Goal: Task Accomplishment & Management: Complete application form

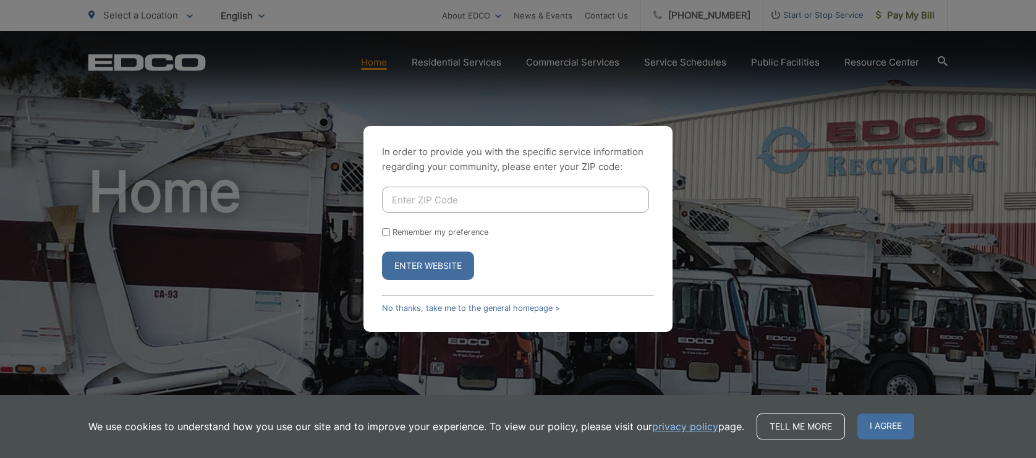
click at [469, 195] on input "Enter ZIP Code" at bounding box center [515, 200] width 267 height 26
type input "90275"
click at [386, 231] on input "Remember my preference" at bounding box center [386, 232] width 8 height 8
checkbox input "true"
click at [455, 265] on button "Enter Website" at bounding box center [428, 266] width 92 height 28
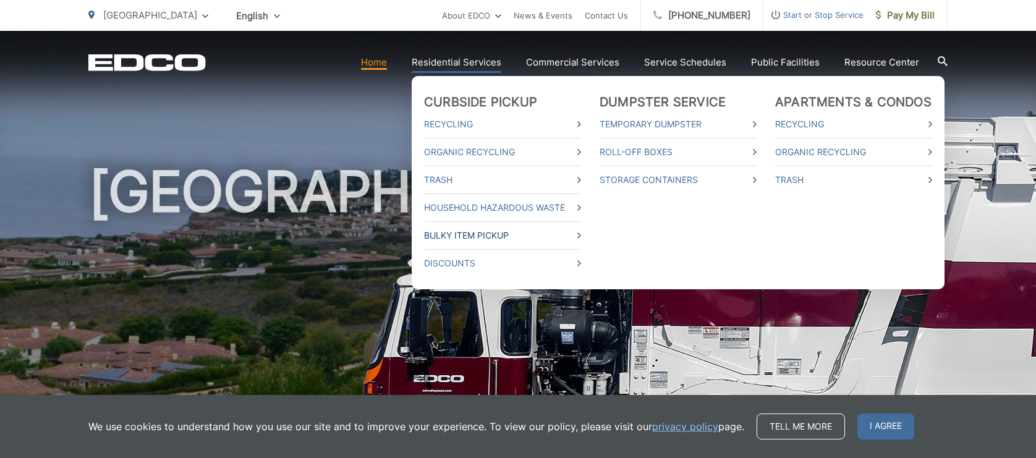
click at [492, 234] on link "Bulky Item Pickup" at bounding box center [502, 235] width 157 height 15
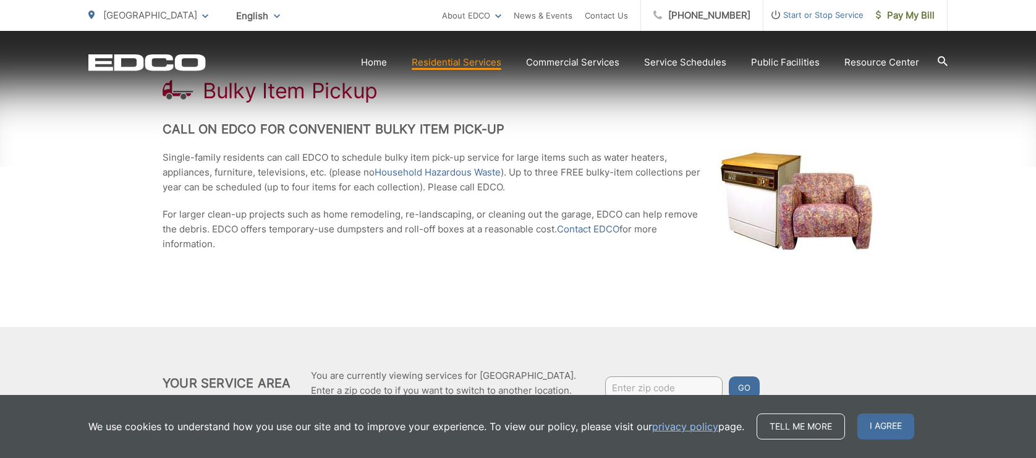
scroll to position [300, 0]
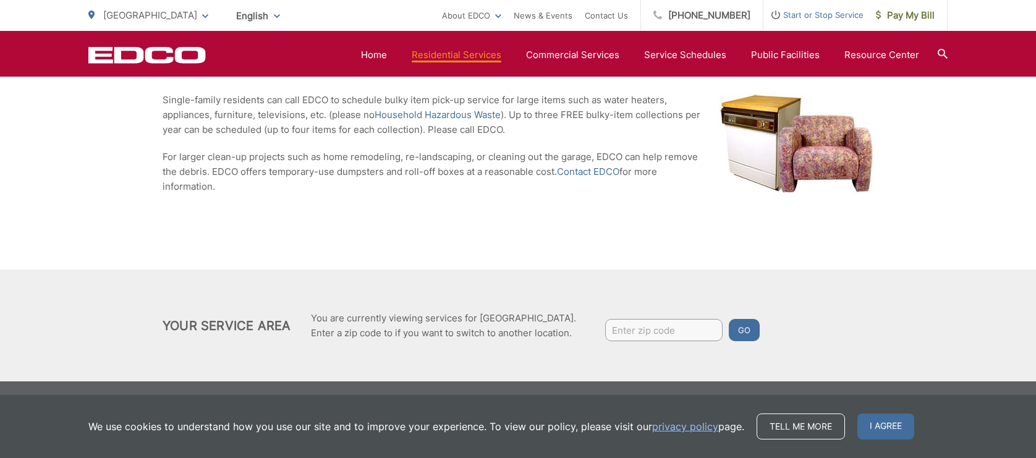
click at [657, 328] on input "Enter zip code" at bounding box center [663, 330] width 117 height 22
type input "90275"
click at [745, 327] on button "Go" at bounding box center [744, 330] width 31 height 22
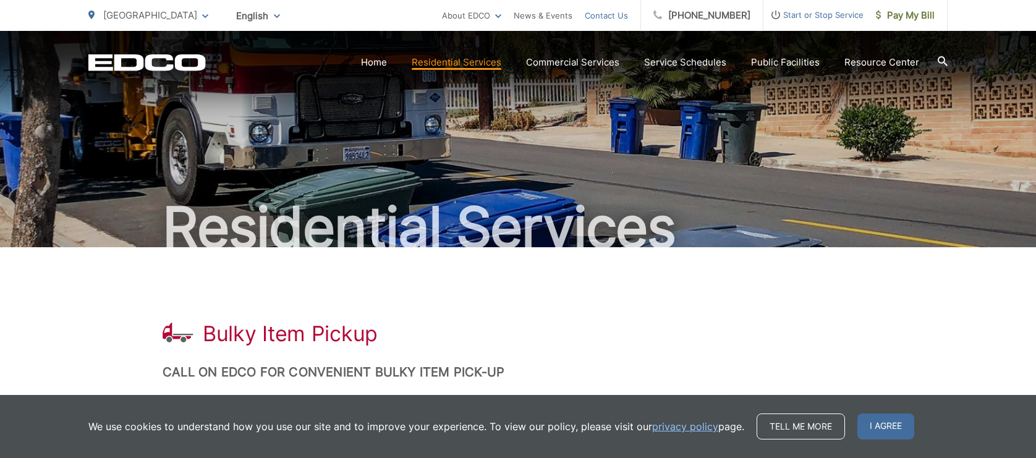
click at [626, 14] on link "Contact Us" at bounding box center [606, 15] width 43 height 15
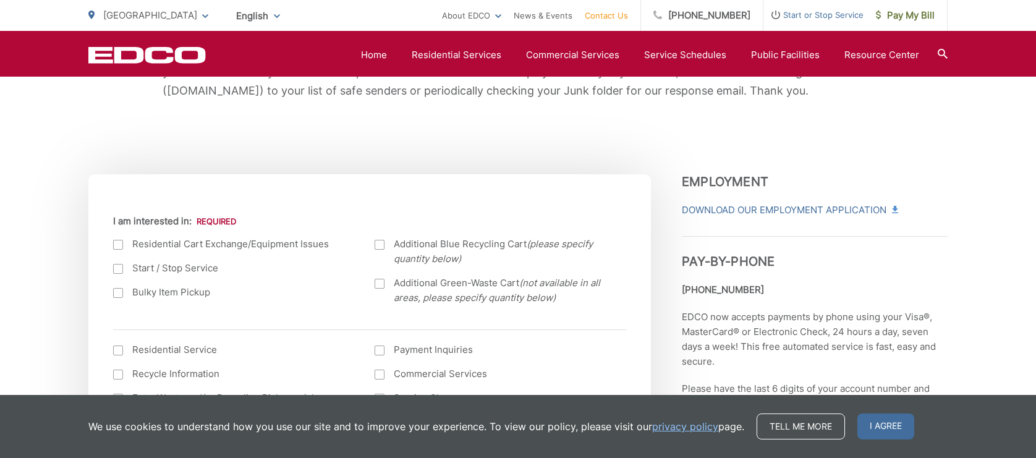
scroll to position [353, 0]
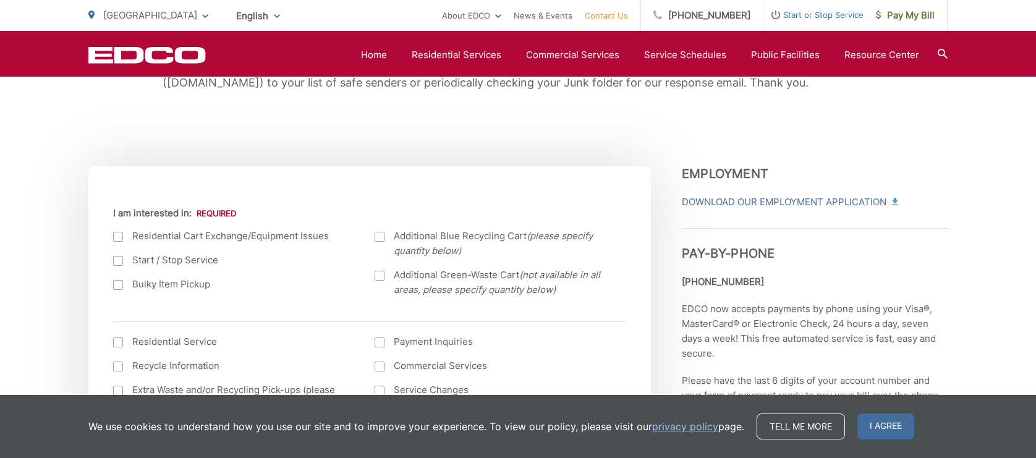
click at [119, 285] on div at bounding box center [118, 285] width 10 height 10
click at [0, 0] on input "Bulky Item Pickup" at bounding box center [0, 0] width 0 height 0
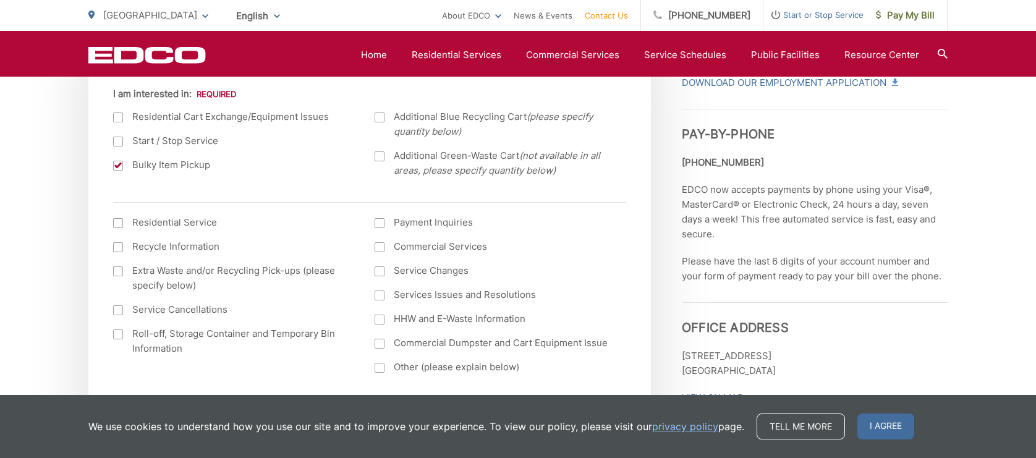
scroll to position [475, 0]
click at [116, 219] on div at bounding box center [118, 221] width 10 height 10
click at [0, 0] on input "I am interested in: (continued) *" at bounding box center [0, 0] width 0 height 0
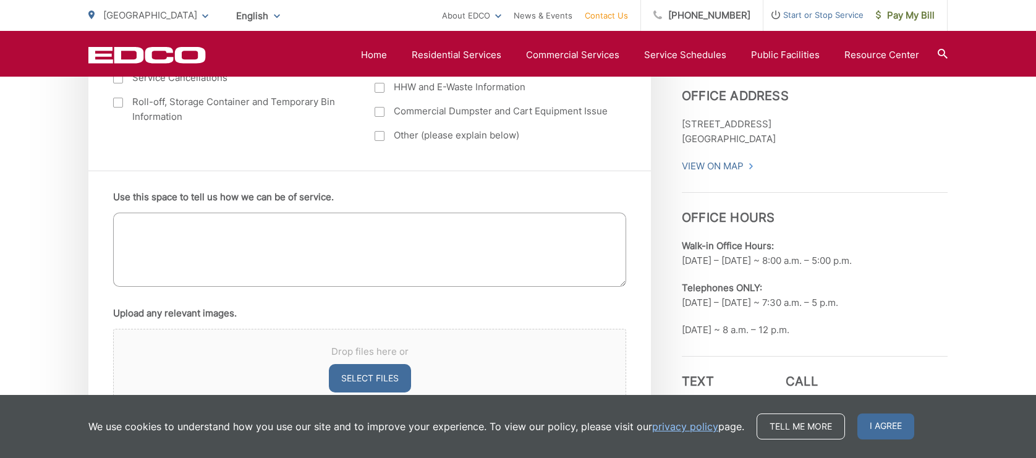
scroll to position [682, 0]
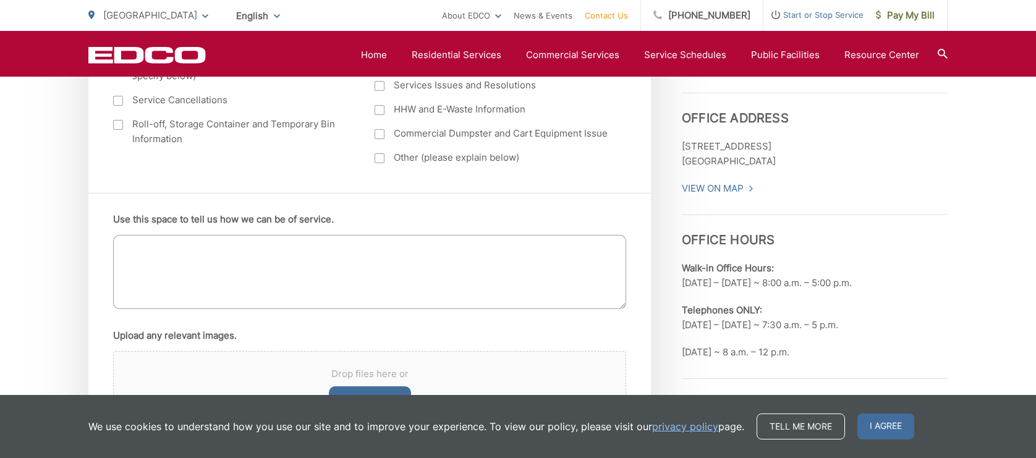
click at [129, 240] on textarea "Use this space to tell us how we can be of service." at bounding box center [369, 272] width 513 height 74
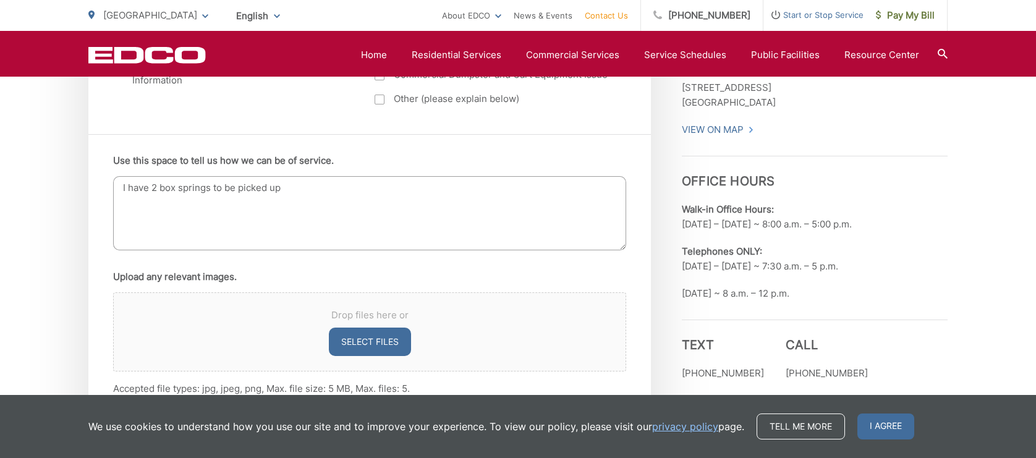
click at [146, 189] on textarea "I have 2 box springs to be picked up" at bounding box center [369, 213] width 513 height 74
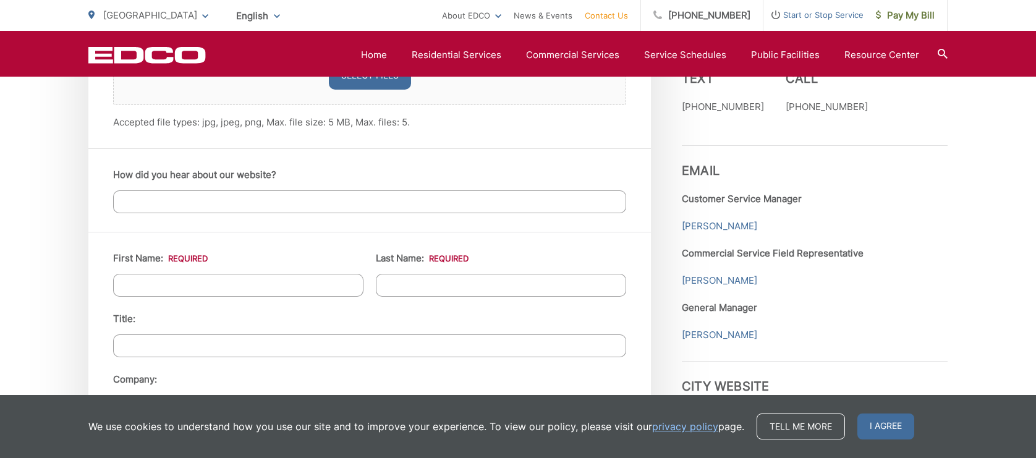
scroll to position [1009, 0]
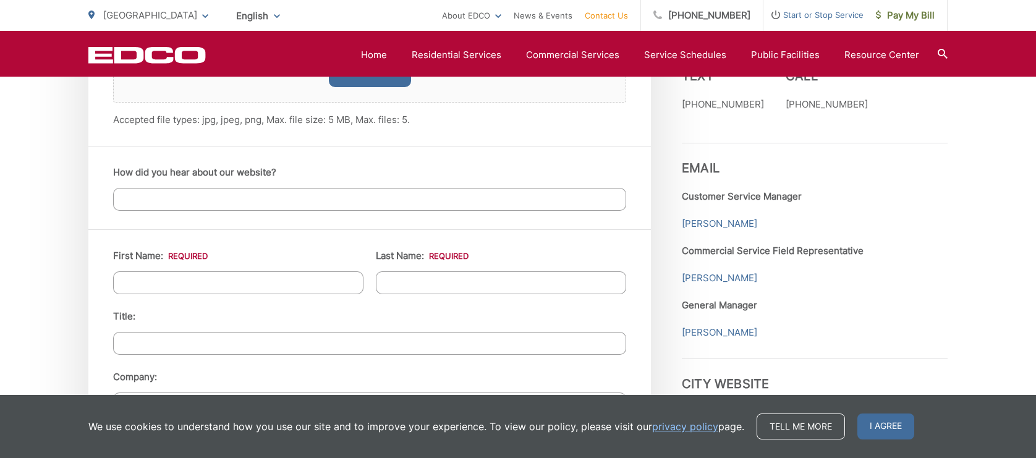
type textarea "I have 2 box springs to be picked up"
click at [164, 201] on input "How did you hear about our website?" at bounding box center [369, 199] width 513 height 23
type input "I"
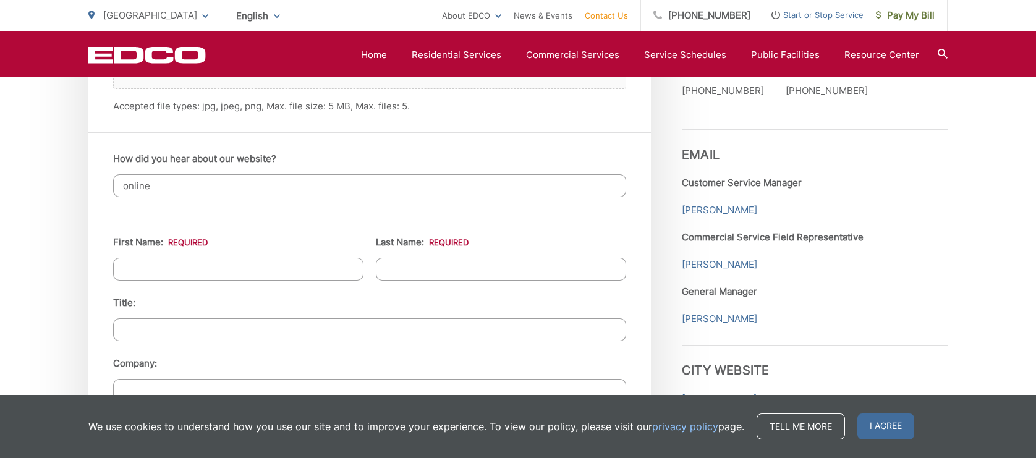
type input "online"
click at [154, 272] on input "First Name: *" at bounding box center [238, 269] width 250 height 23
type input "[PERSON_NAME]"
type input "Ring"
type input "[STREET_ADDRESS]"
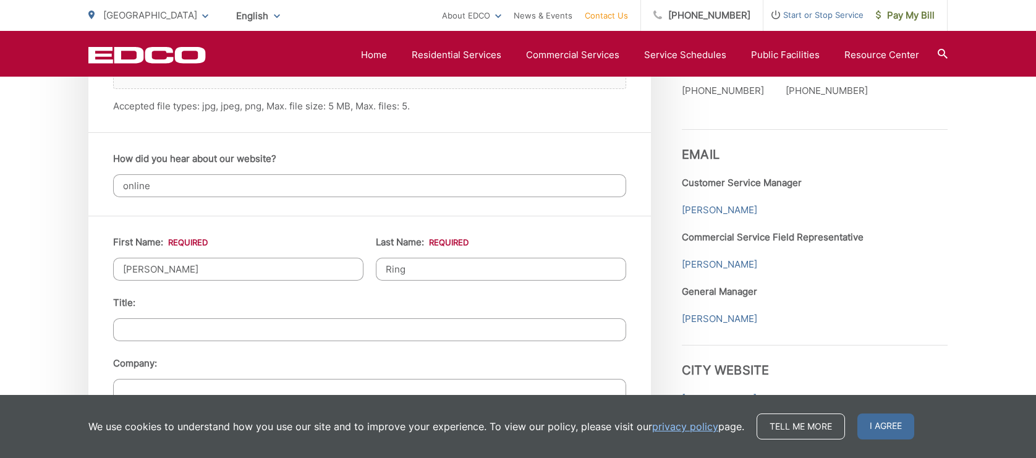
type input "[GEOGRAPHIC_DATA]"
type input "90275"
type input "3109189781"
type input "[EMAIL_ADDRESS][DOMAIN_NAME]"
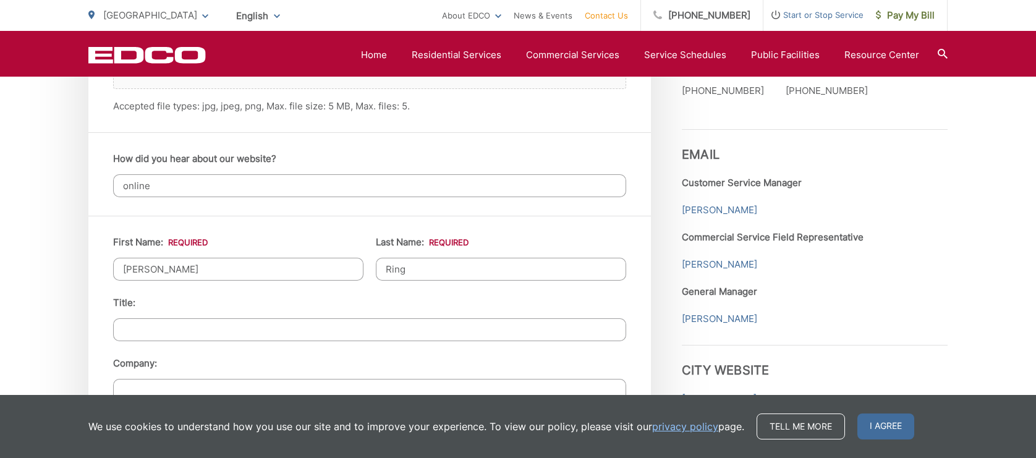
type input "[PHONE_NUMBER]"
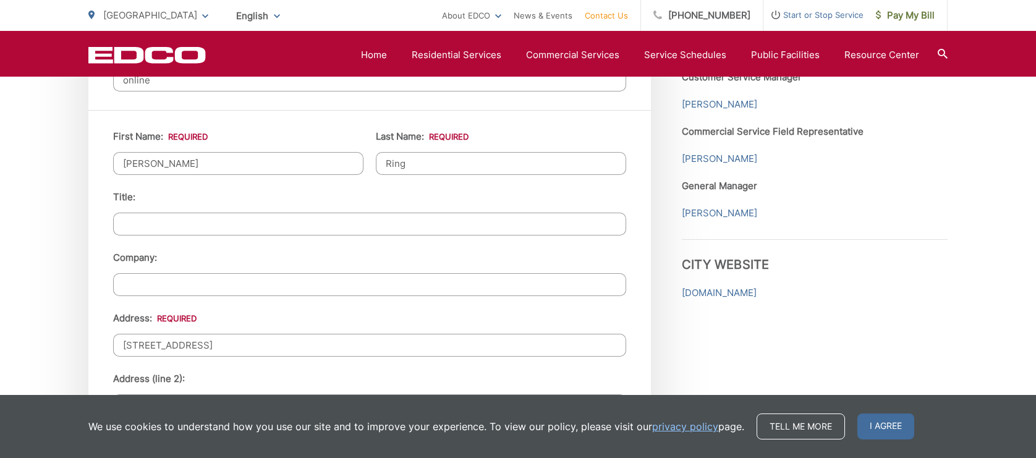
scroll to position [1134, 0]
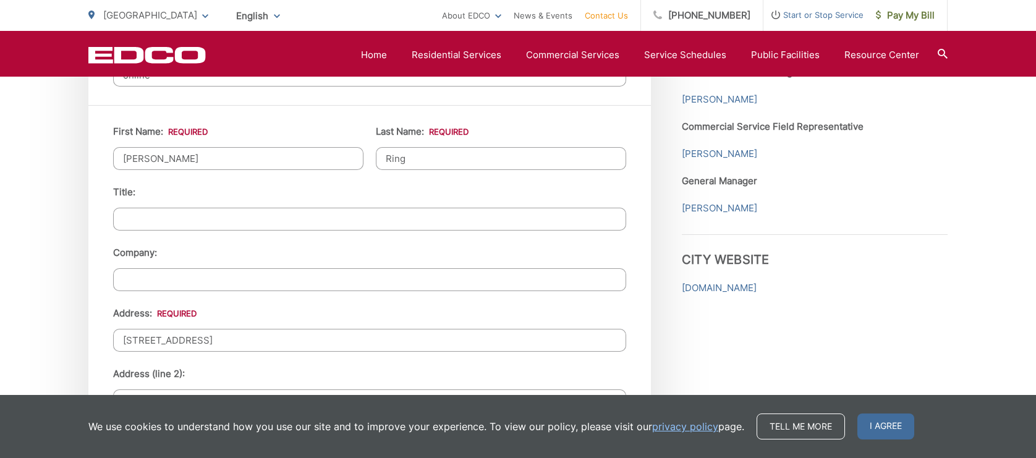
click at [174, 221] on input "Title:" at bounding box center [369, 219] width 513 height 23
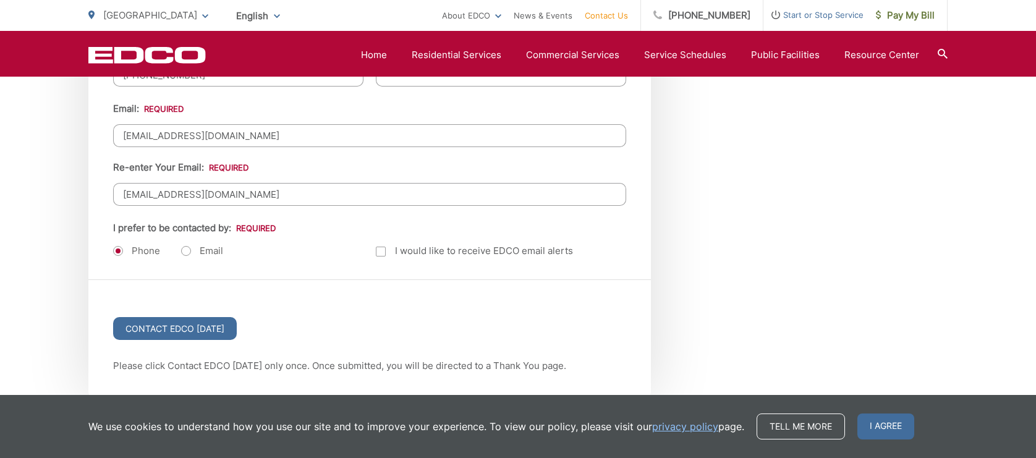
scroll to position [1582, 0]
click at [183, 248] on label "Email" at bounding box center [202, 250] width 42 height 12
radio input "true"
click at [379, 248] on div at bounding box center [381, 250] width 10 height 10
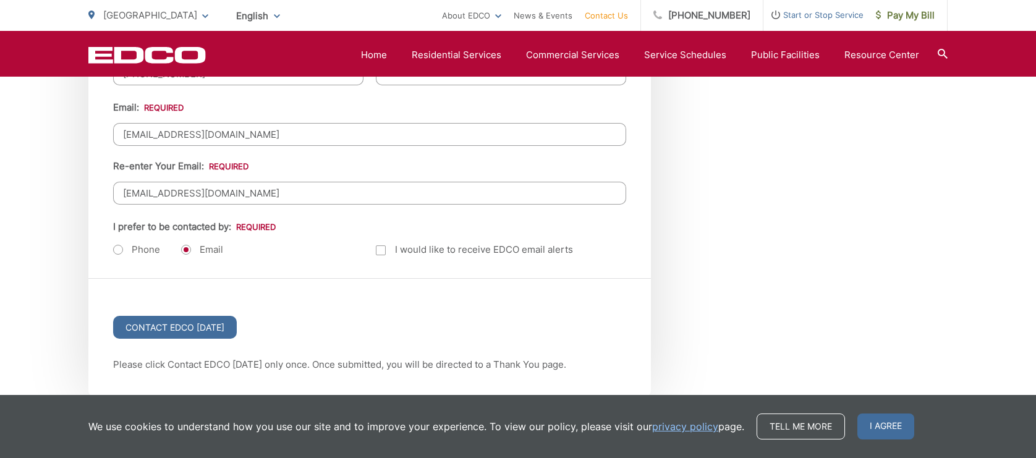
click at [0, 0] on input "Email Alerts" at bounding box center [0, 0] width 0 height 0
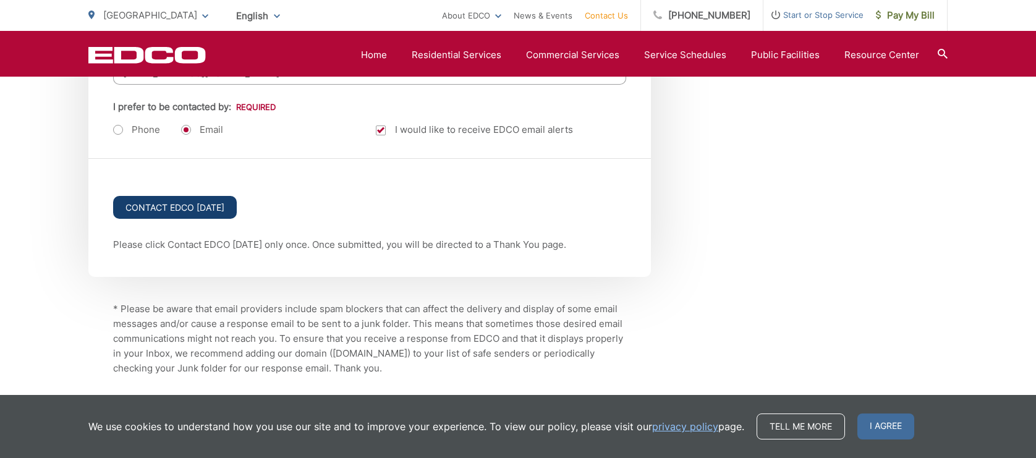
click at [219, 200] on input "Contact EDCO [DATE]" at bounding box center [175, 207] width 124 height 23
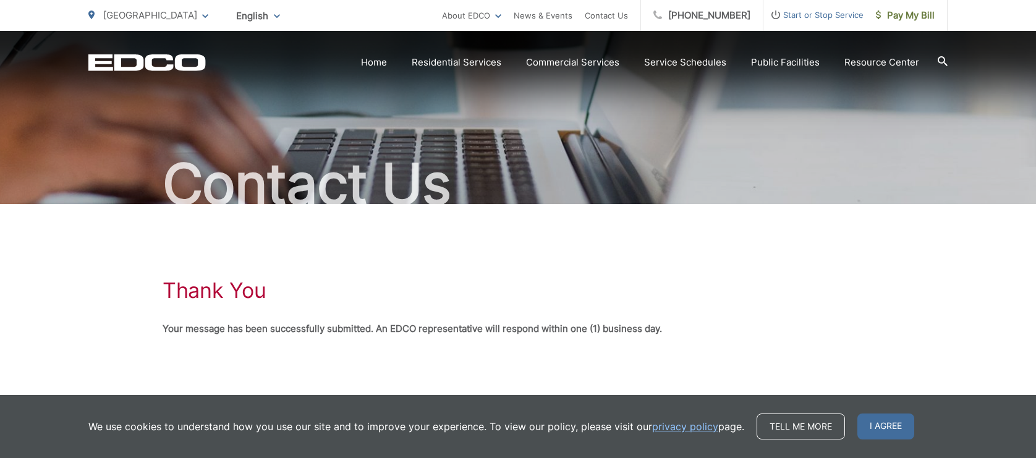
scroll to position [72, 0]
